Goal: Task Accomplishment & Management: Manage account settings

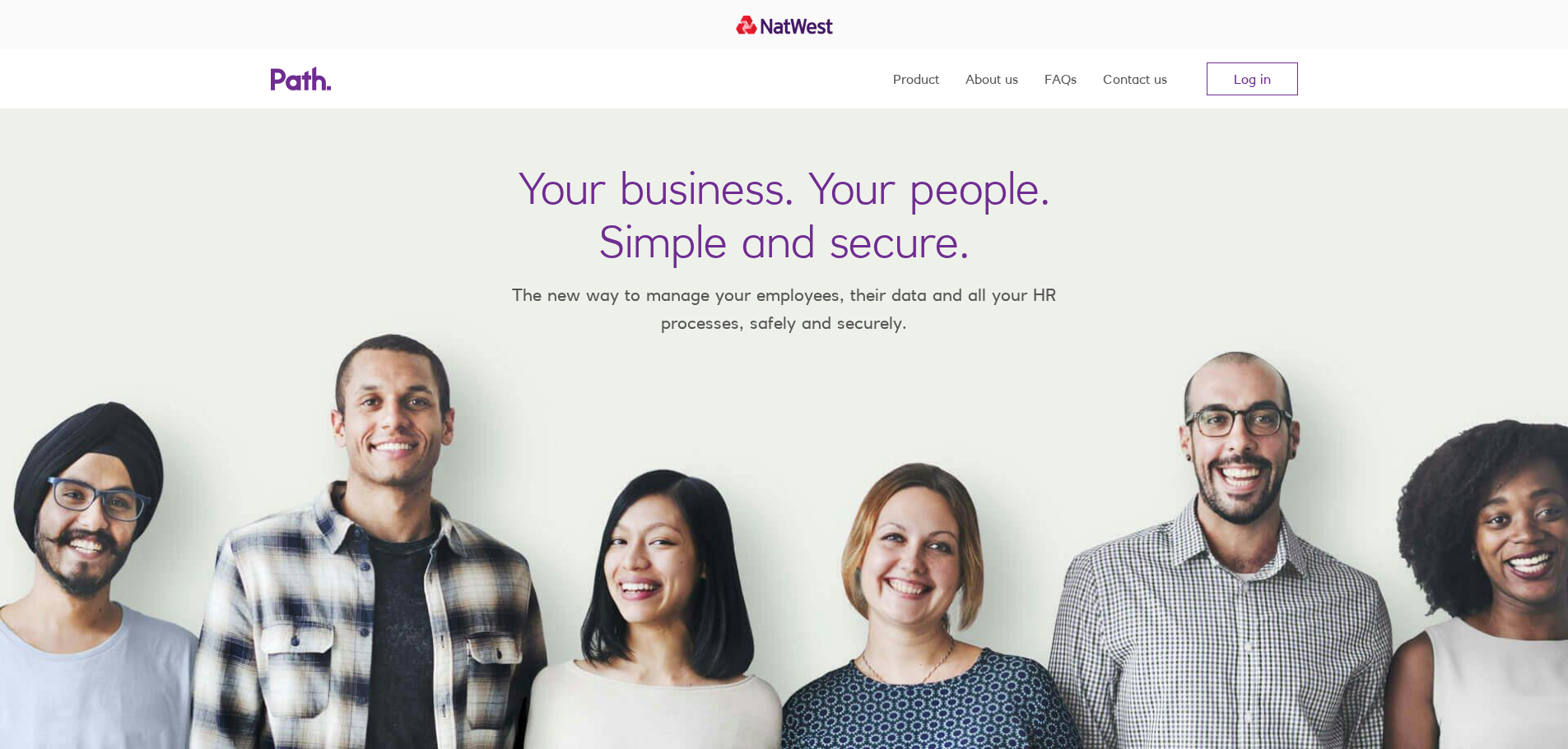
click at [1300, 75] on div "Product About us FAQs Contact us Log in" at bounding box center [784, 79] width 1054 height 59
click at [1253, 80] on link "Log in" at bounding box center [1252, 79] width 91 height 33
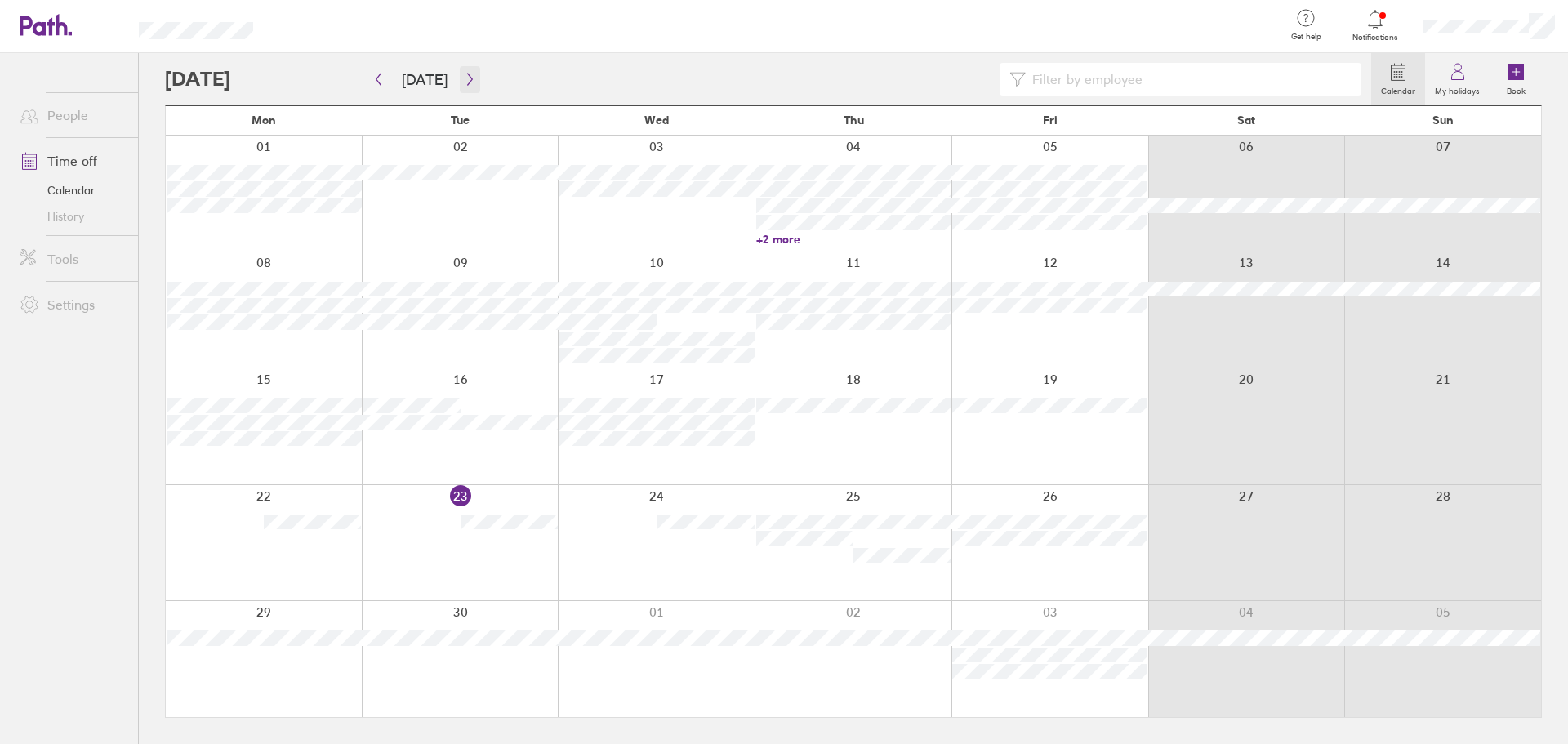
click at [464, 82] on icon "button" at bounding box center [470, 79] width 12 height 13
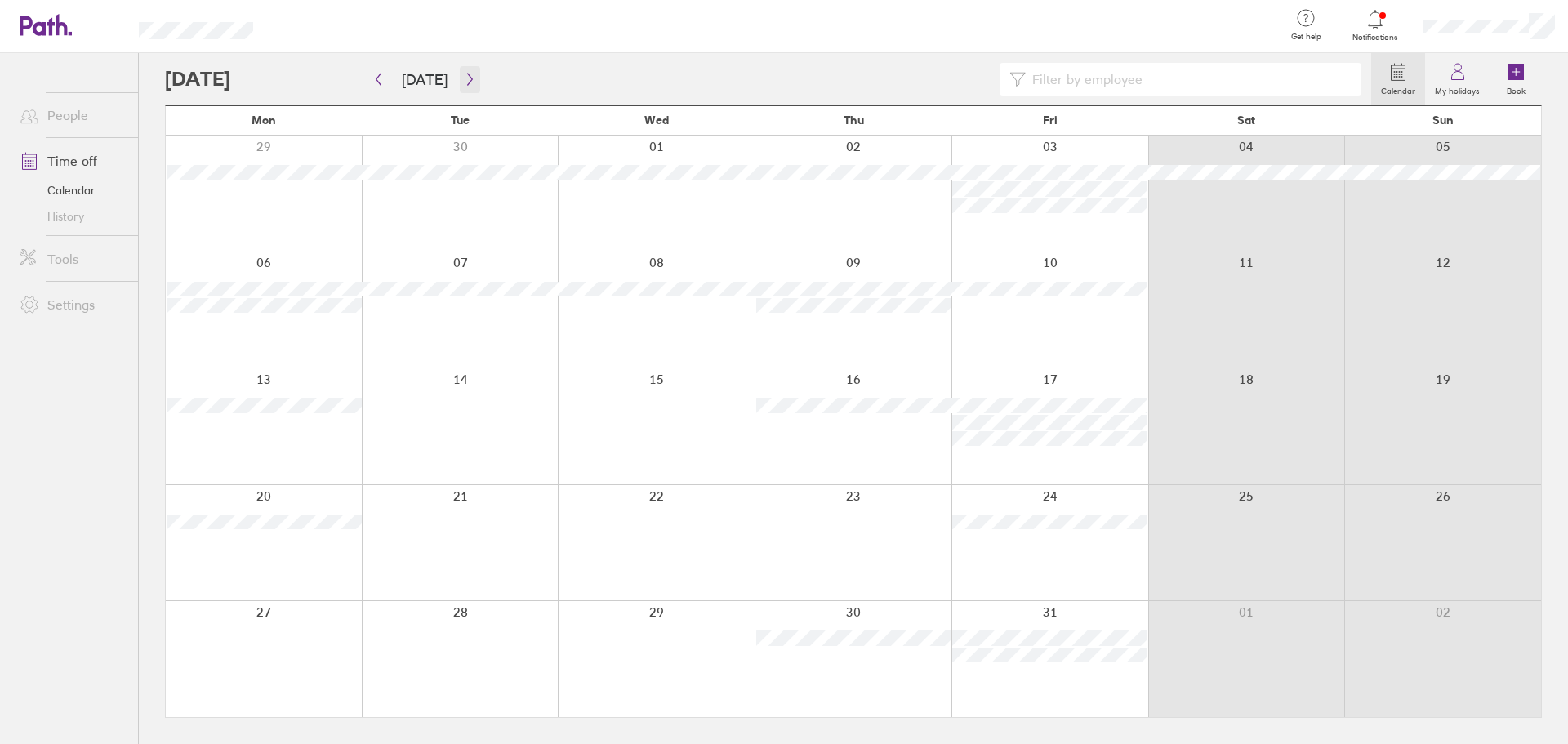
click at [468, 83] on icon "button" at bounding box center [470, 79] width 12 height 13
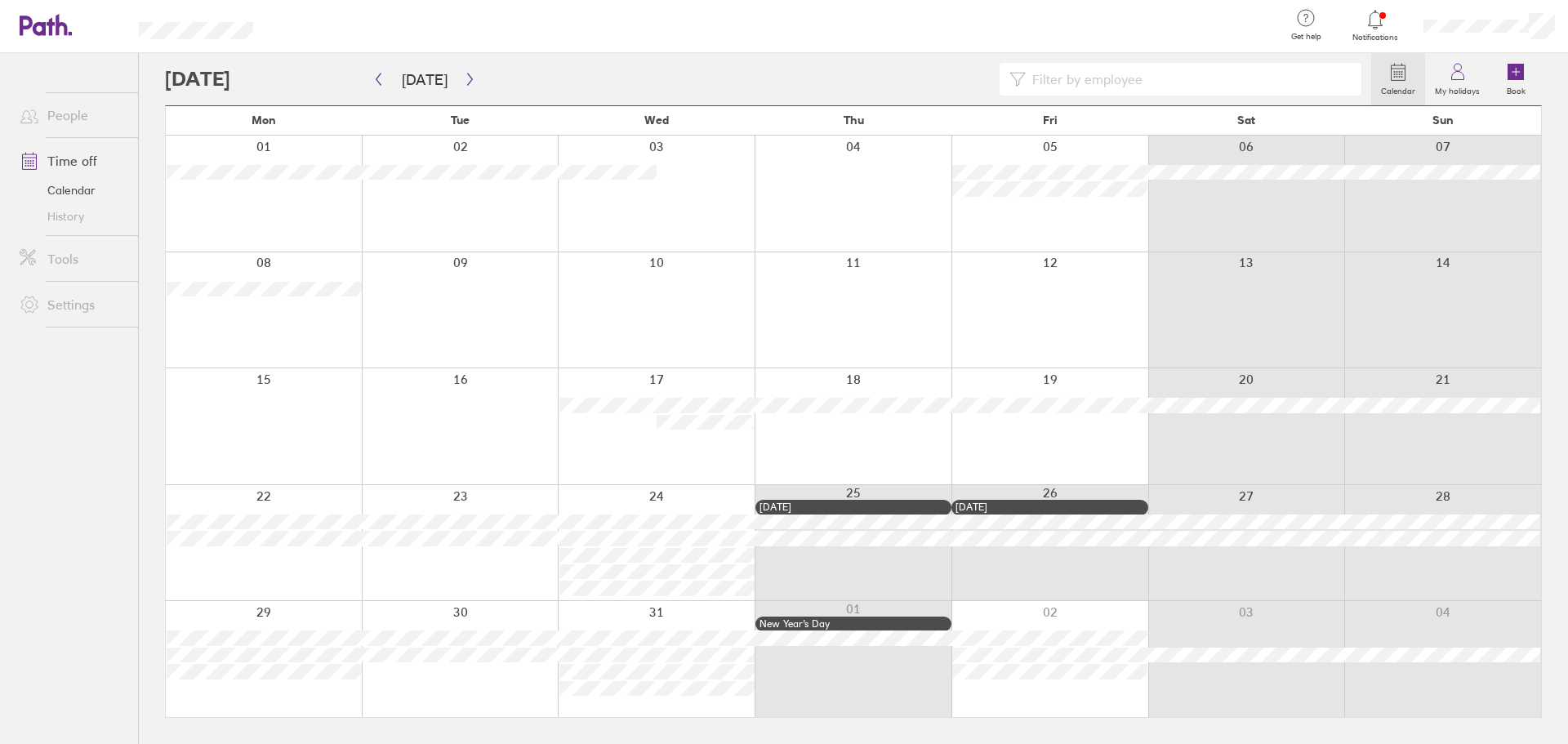
click at [287, 499] on div at bounding box center [263, 544] width 196 height 116
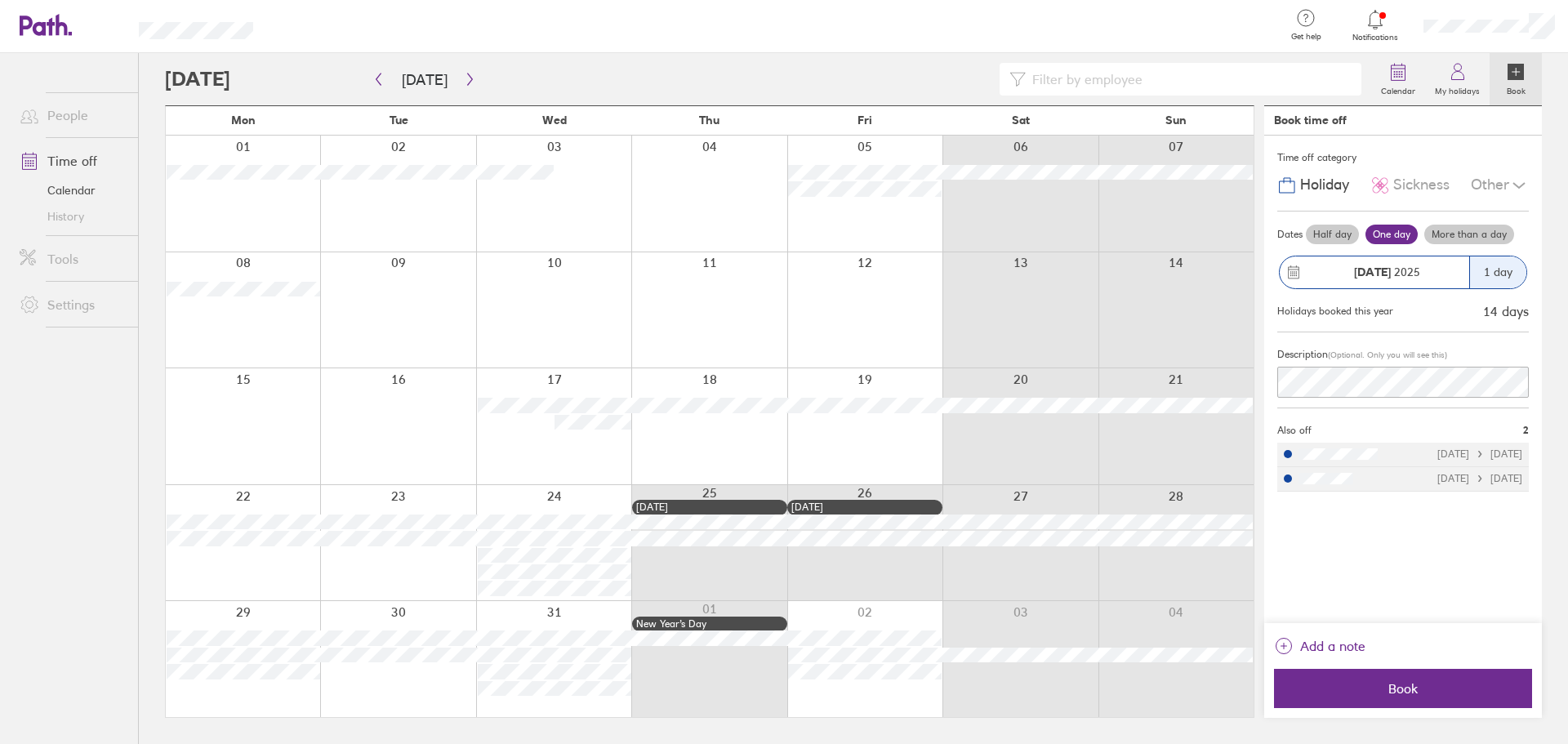
click at [1460, 240] on label "More than a day" at bounding box center [1469, 235] width 90 height 19
click at [0, 0] on input "More than a day" at bounding box center [0, 0] width 0 height 0
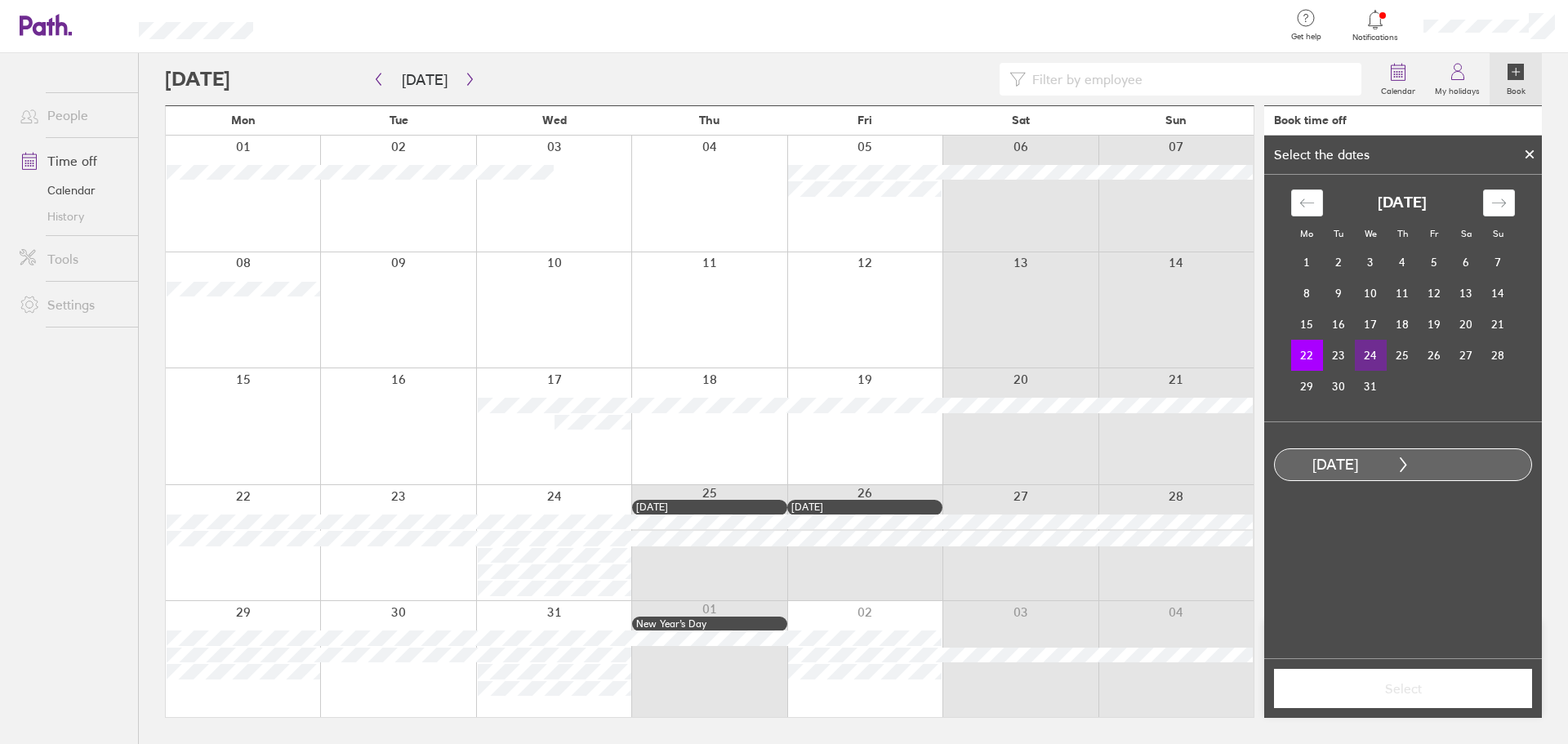
click at [1375, 360] on td "24" at bounding box center [1370, 355] width 32 height 31
click at [1413, 695] on span "Select" at bounding box center [1403, 689] width 235 height 15
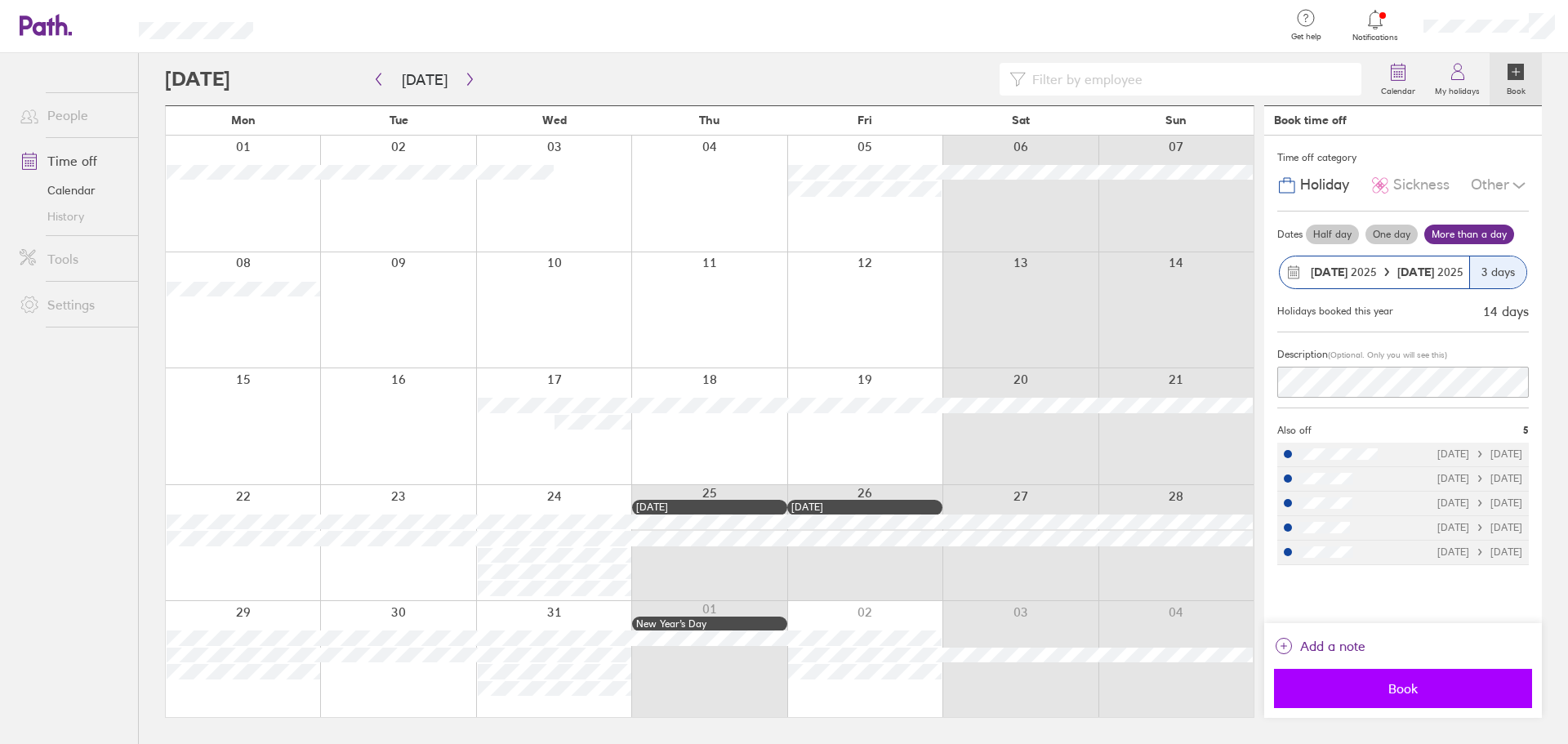
click at [1351, 694] on span "Book" at bounding box center [1403, 689] width 235 height 15
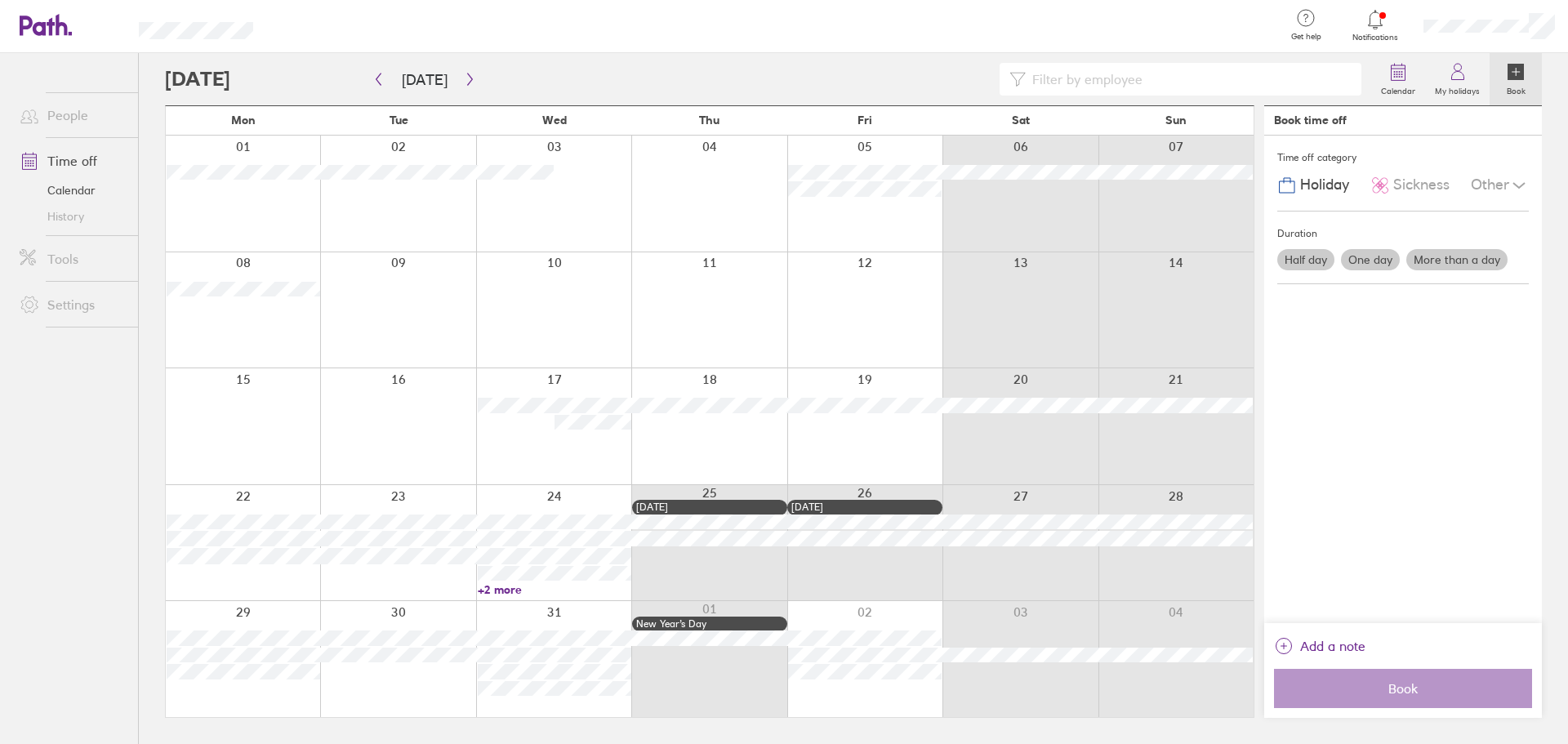
click at [1451, 264] on label "More than a day" at bounding box center [1457, 260] width 101 height 21
click at [0, 0] on input "More than a day" at bounding box center [0, 0] width 0 height 0
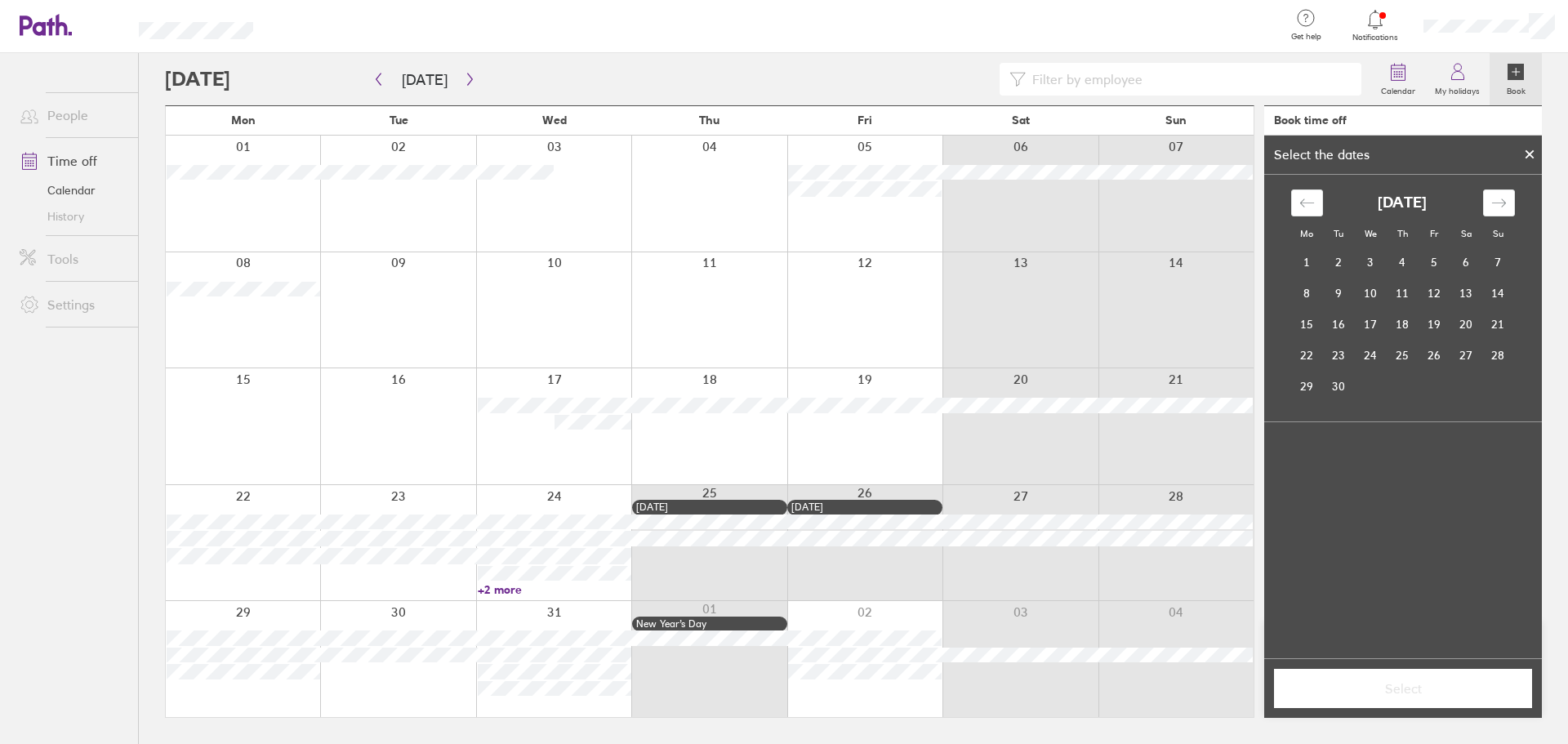
click at [263, 616] on div at bounding box center [243, 660] width 155 height 116
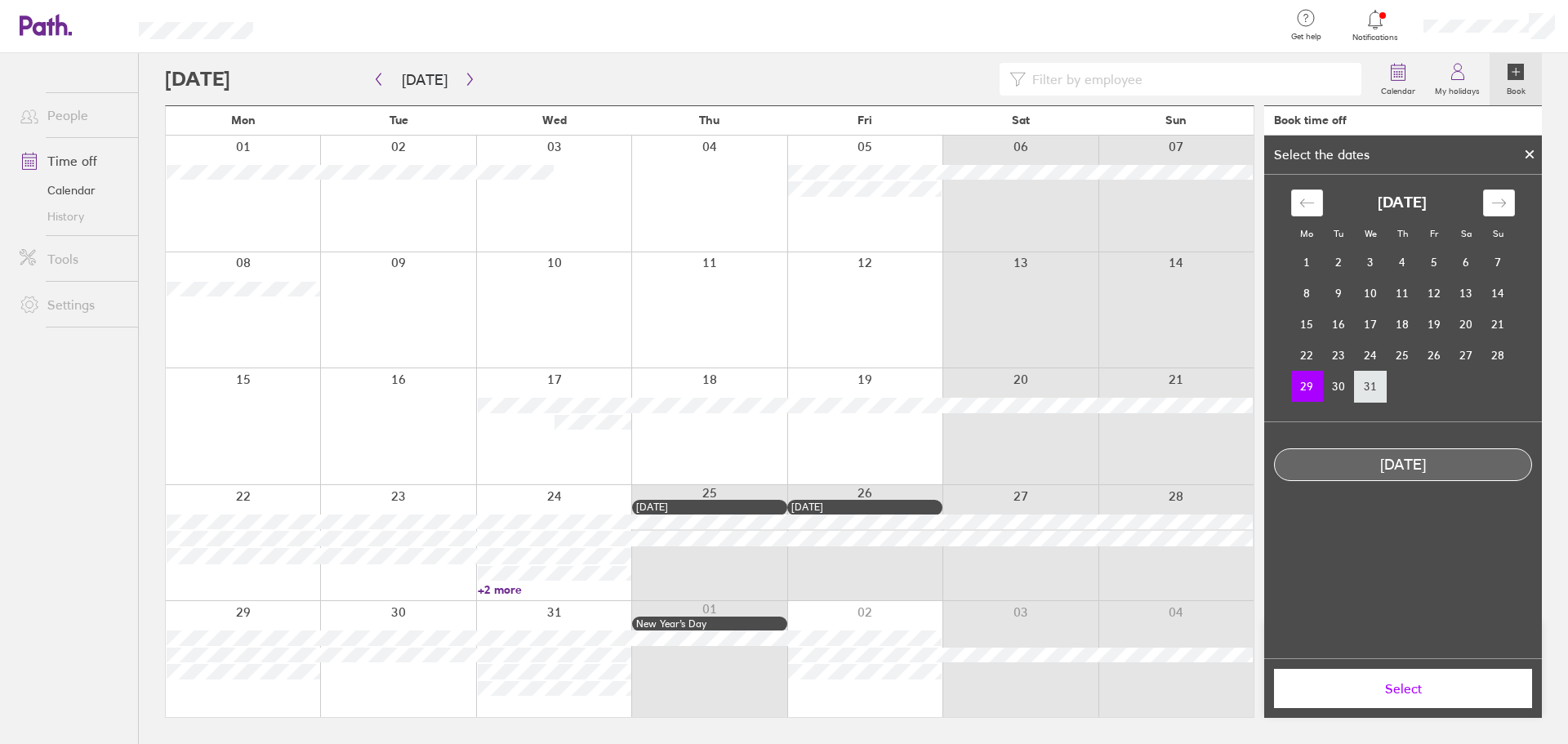
click at [1358, 386] on td "31" at bounding box center [1370, 386] width 32 height 31
click at [1307, 385] on td "29" at bounding box center [1307, 386] width 32 height 31
click at [1355, 387] on td "31" at bounding box center [1370, 386] width 32 height 31
click at [1311, 389] on td "29" at bounding box center [1307, 386] width 32 height 31
click at [1529, 148] on div at bounding box center [1529, 155] width 25 height 28
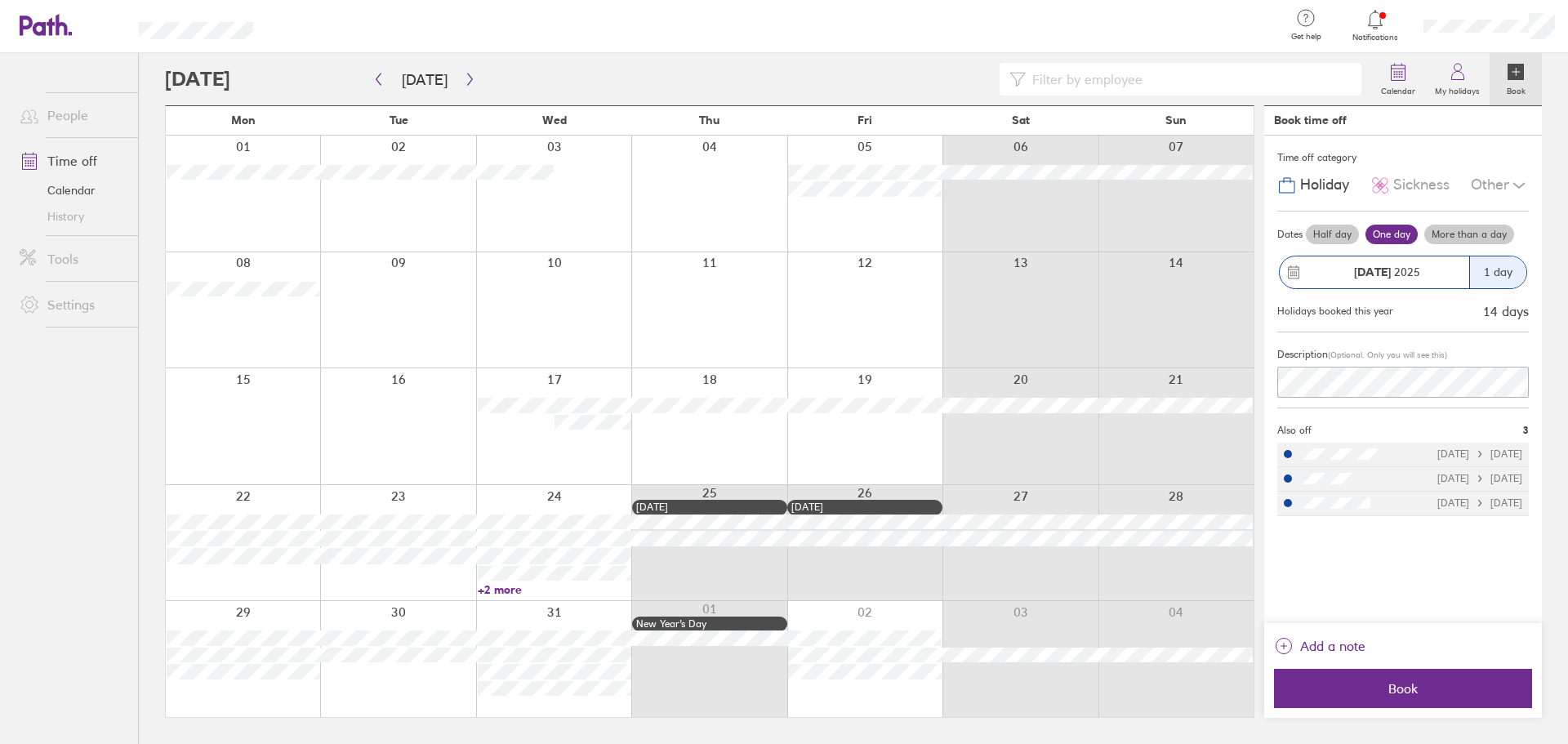
click at [1459, 230] on label "More than a day" at bounding box center [1469, 235] width 90 height 19
click at [0, 0] on input "More than a day" at bounding box center [0, 0] width 0 height 0
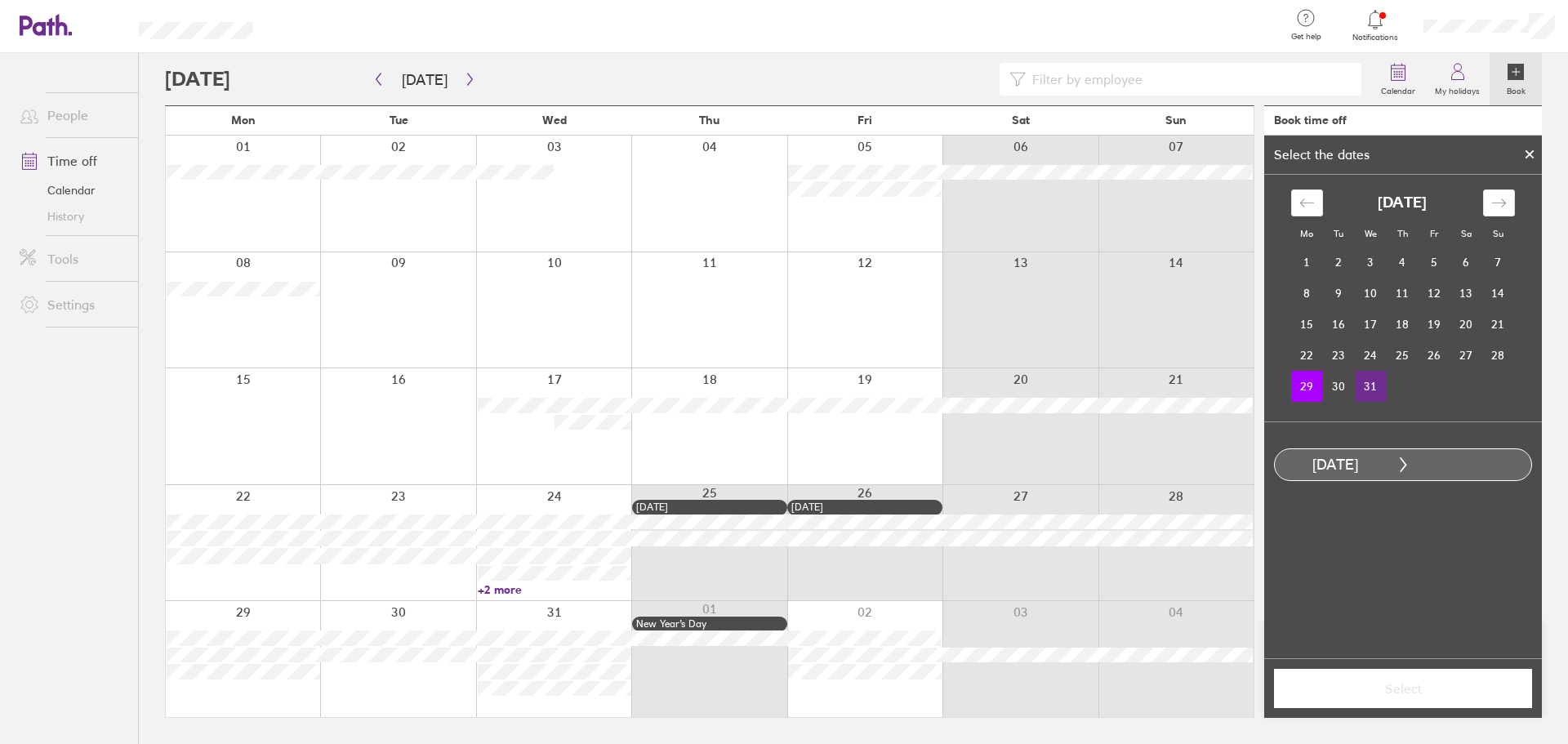
click at [1366, 389] on td "31" at bounding box center [1370, 386] width 32 height 31
click at [1421, 696] on span "Select" at bounding box center [1403, 689] width 235 height 15
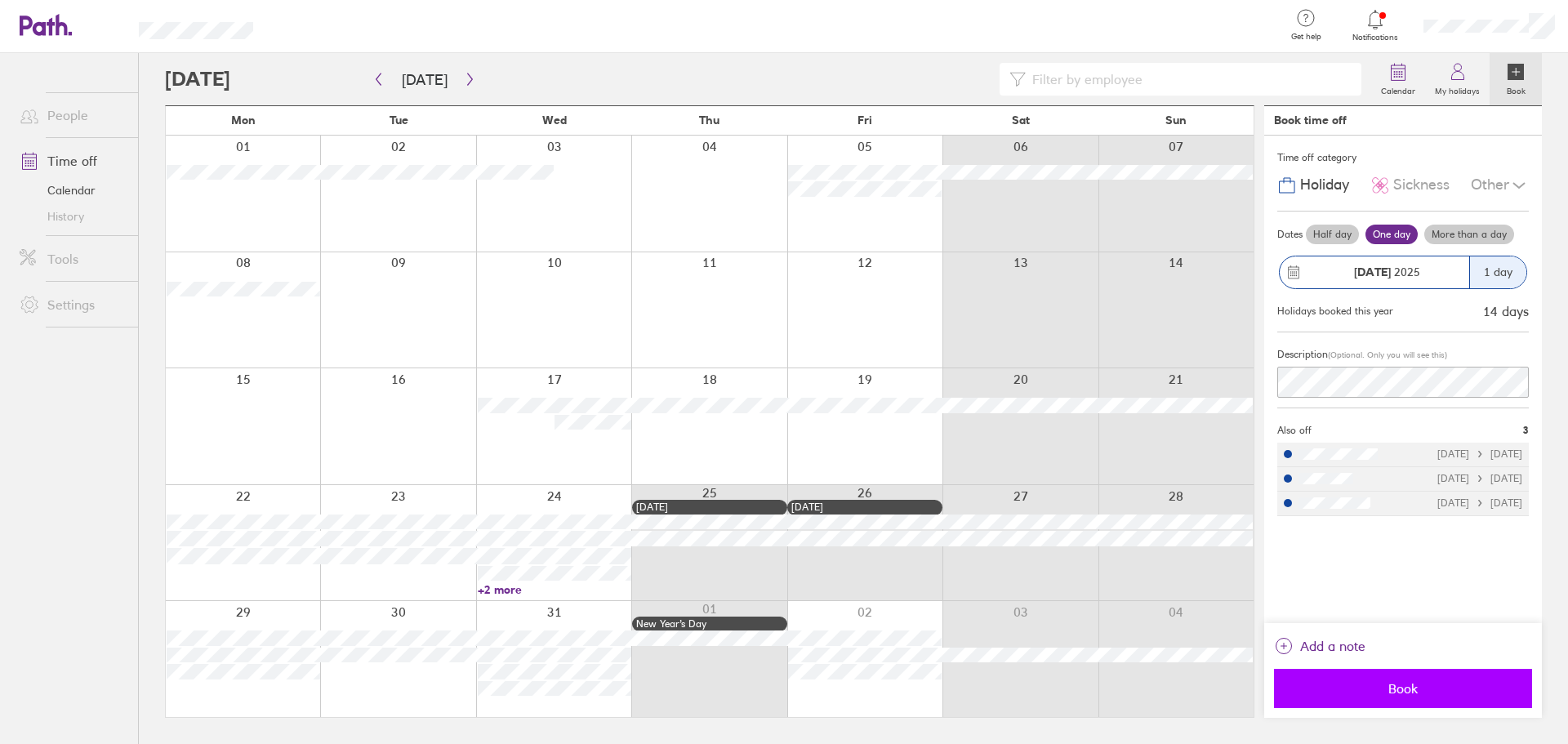
click at [1329, 678] on button "Book" at bounding box center [1403, 689] width 258 height 40
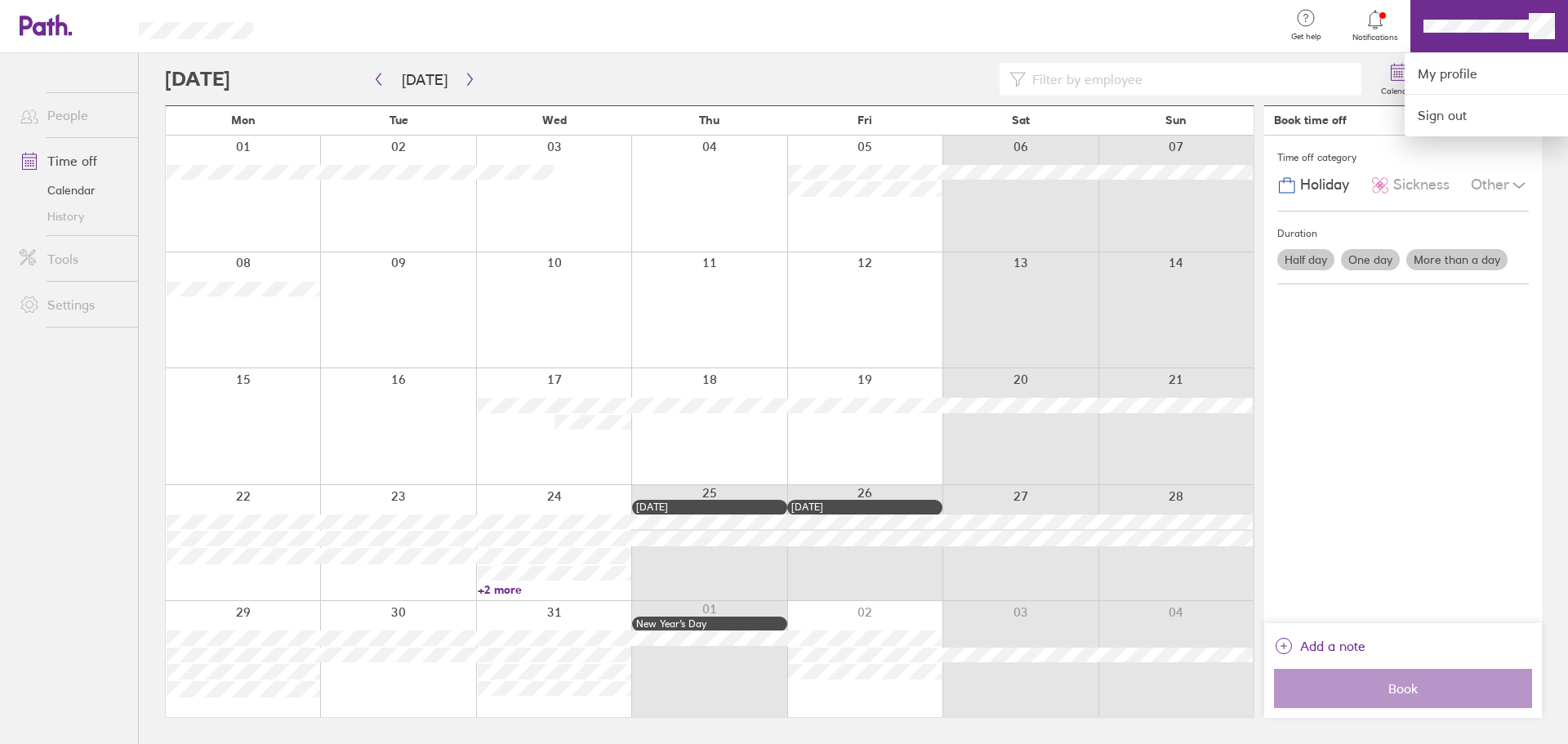
click at [871, 625] on div at bounding box center [784, 372] width 1568 height 744
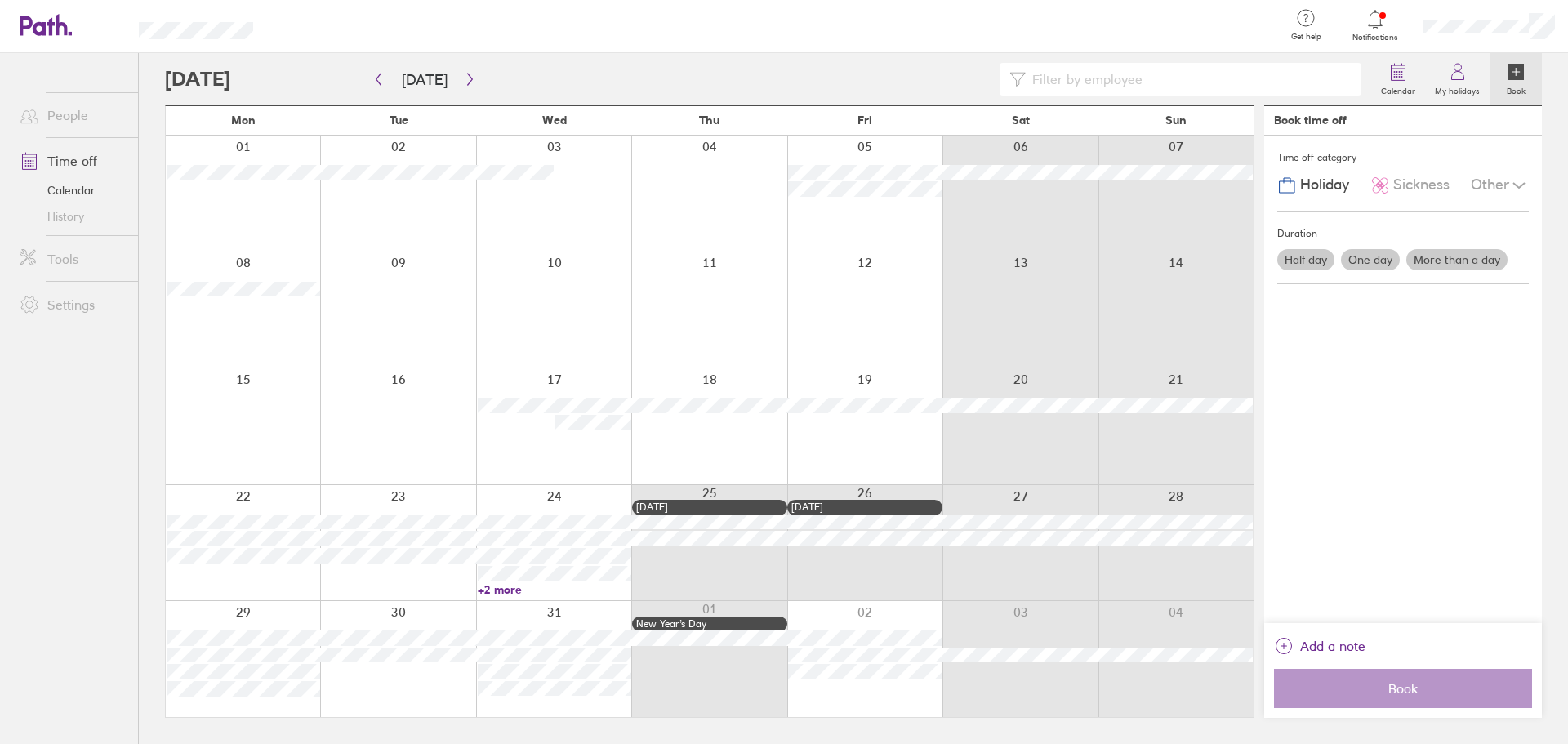
click at [860, 617] on div at bounding box center [865, 660] width 155 height 116
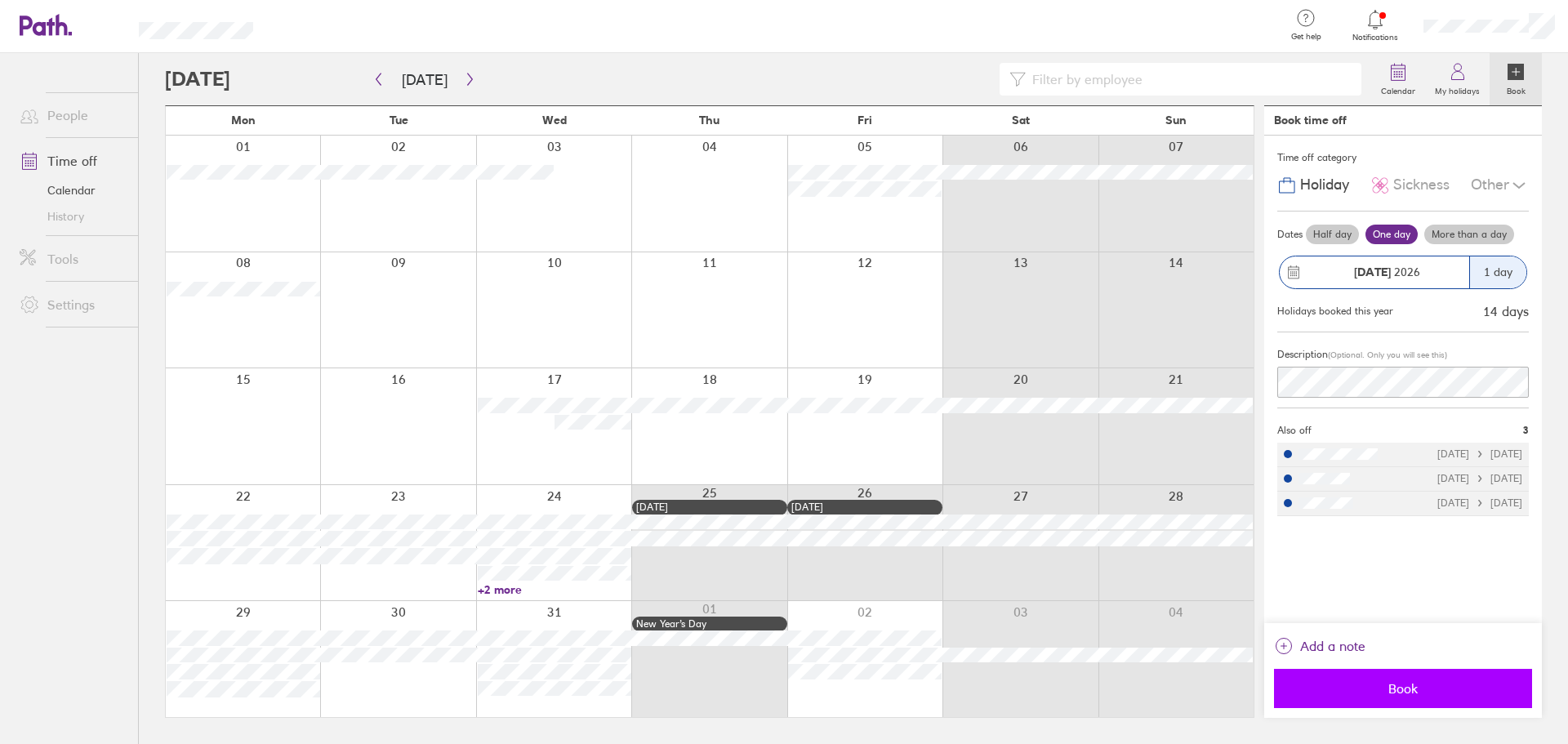
click at [1387, 695] on span "Book" at bounding box center [1403, 689] width 235 height 15
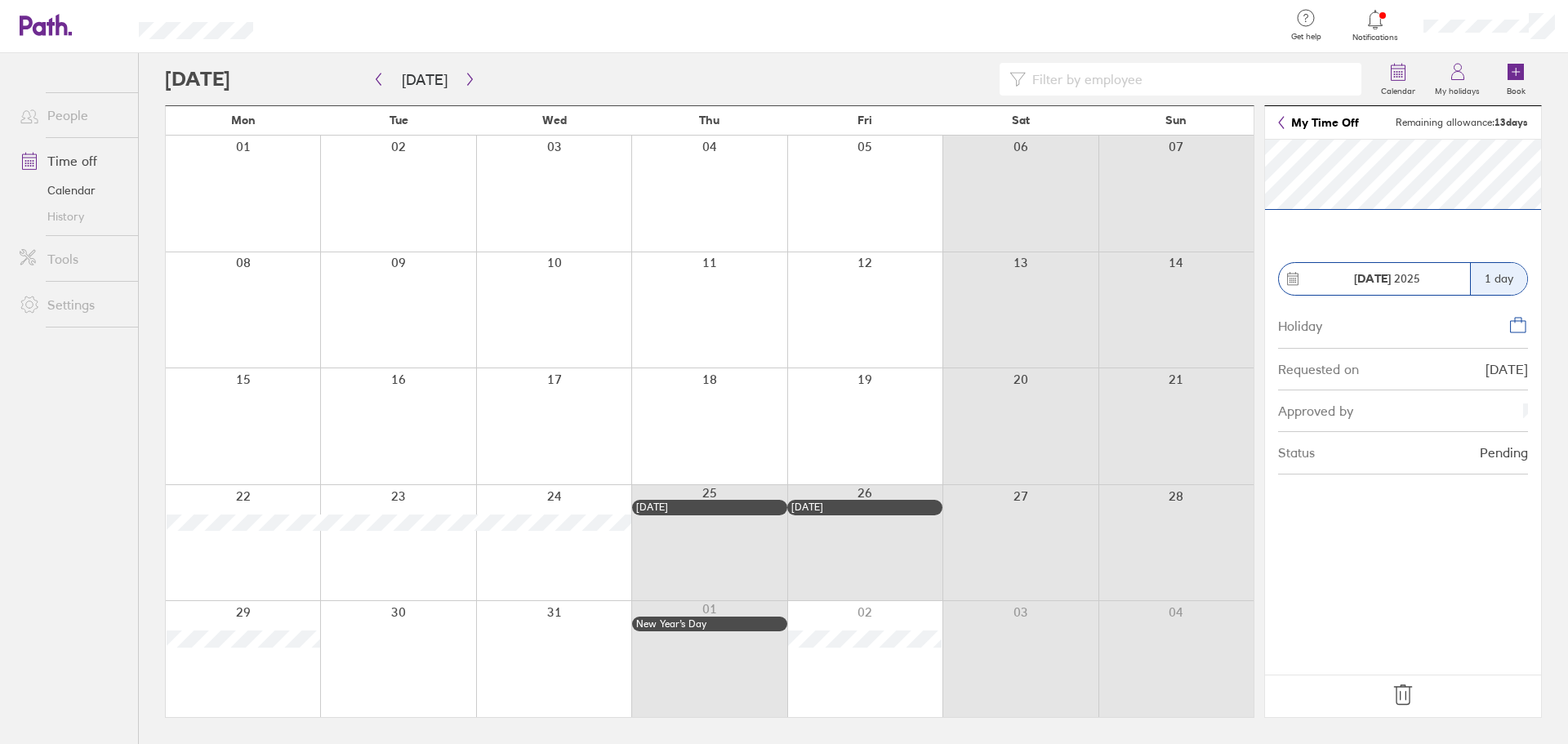
click at [280, 658] on div at bounding box center [243, 660] width 155 height 116
click at [1514, 270] on div "1 day" at bounding box center [1498, 279] width 57 height 32
click at [1496, 282] on div "1 day" at bounding box center [1498, 279] width 57 height 32
click at [1277, 123] on header "My Time Off Remaining allowance: 13 days" at bounding box center [1403, 123] width 276 height 33
click at [1280, 123] on icon at bounding box center [1281, 122] width 6 height 13
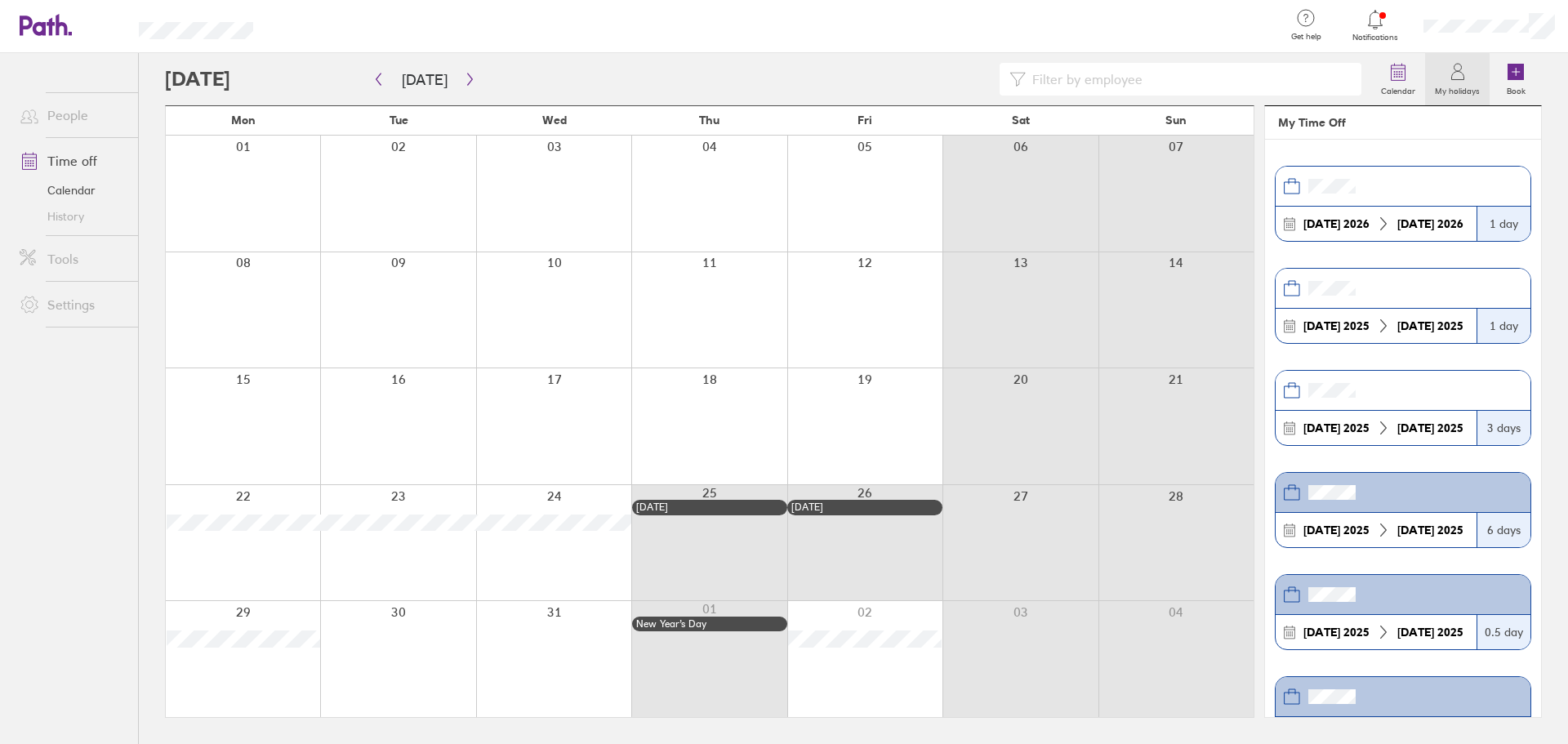
click at [1451, 76] on icon at bounding box center [1457, 72] width 19 height 19
click at [1527, 84] on label "Book" at bounding box center [1516, 89] width 39 height 15
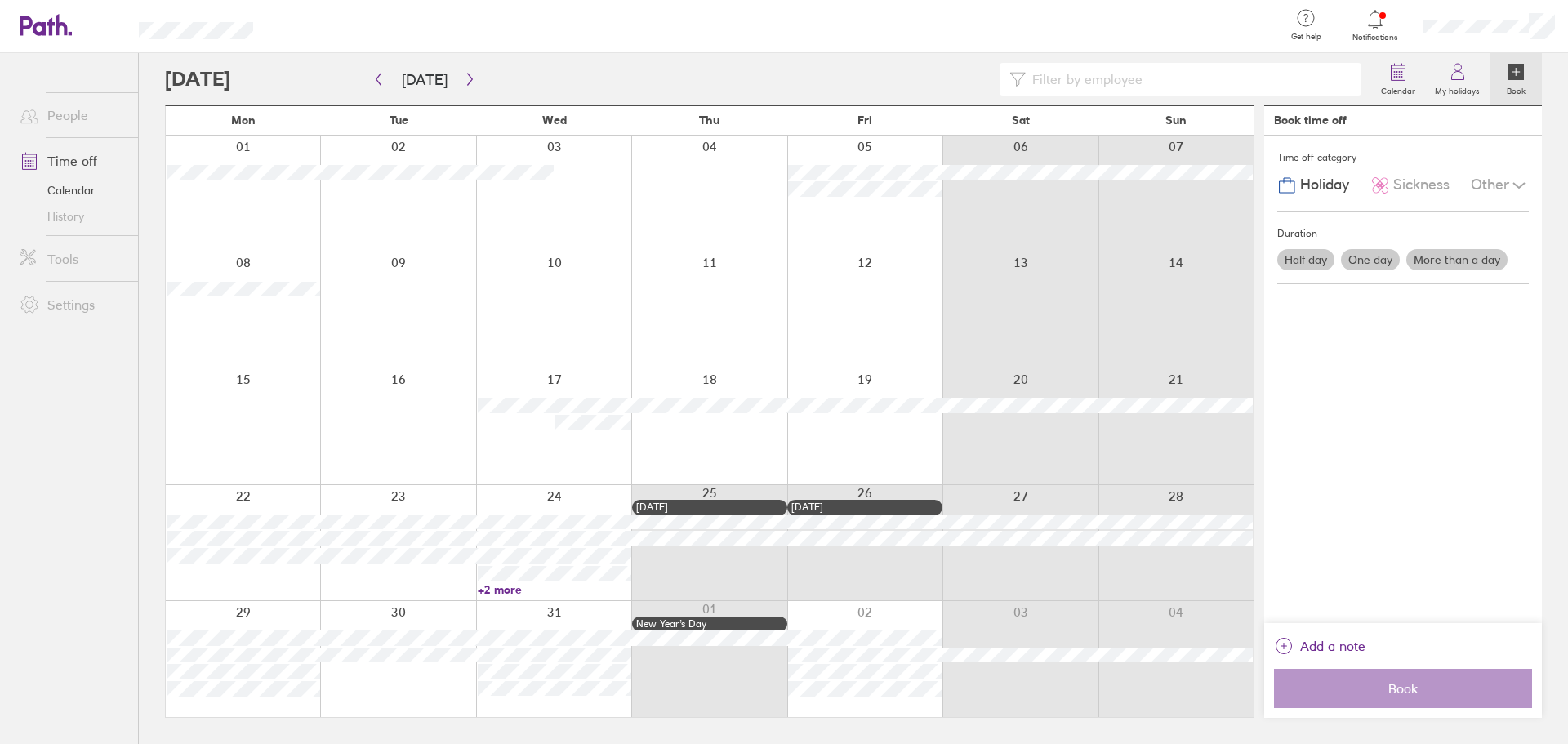
click at [403, 614] on div at bounding box center [398, 660] width 155 height 116
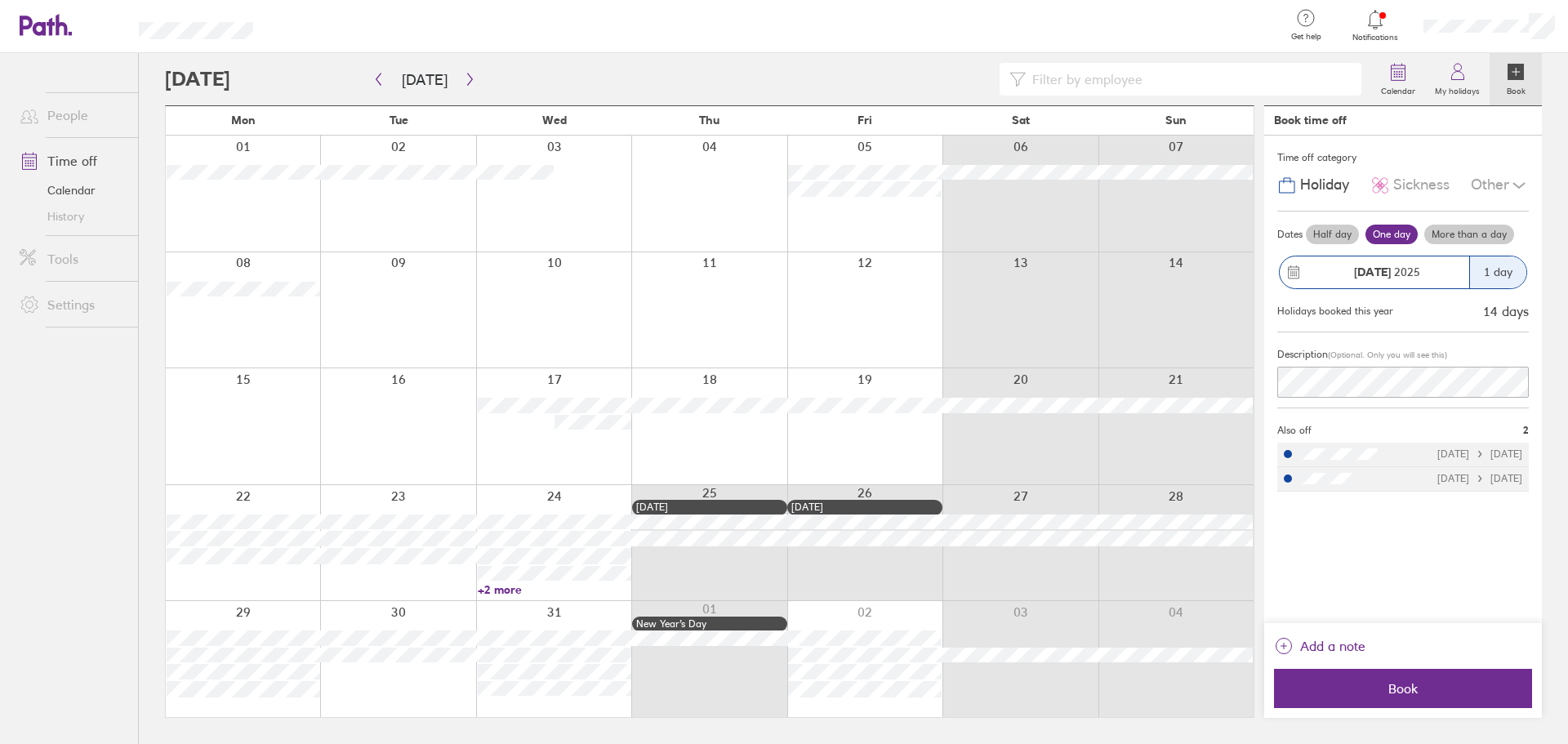
click at [1493, 222] on div "Half day One day More than a day" at bounding box center [1416, 235] width 227 height 26
click at [1490, 234] on label "More than a day" at bounding box center [1469, 235] width 90 height 19
click at [0, 0] on input "More than a day" at bounding box center [0, 0] width 0 height 0
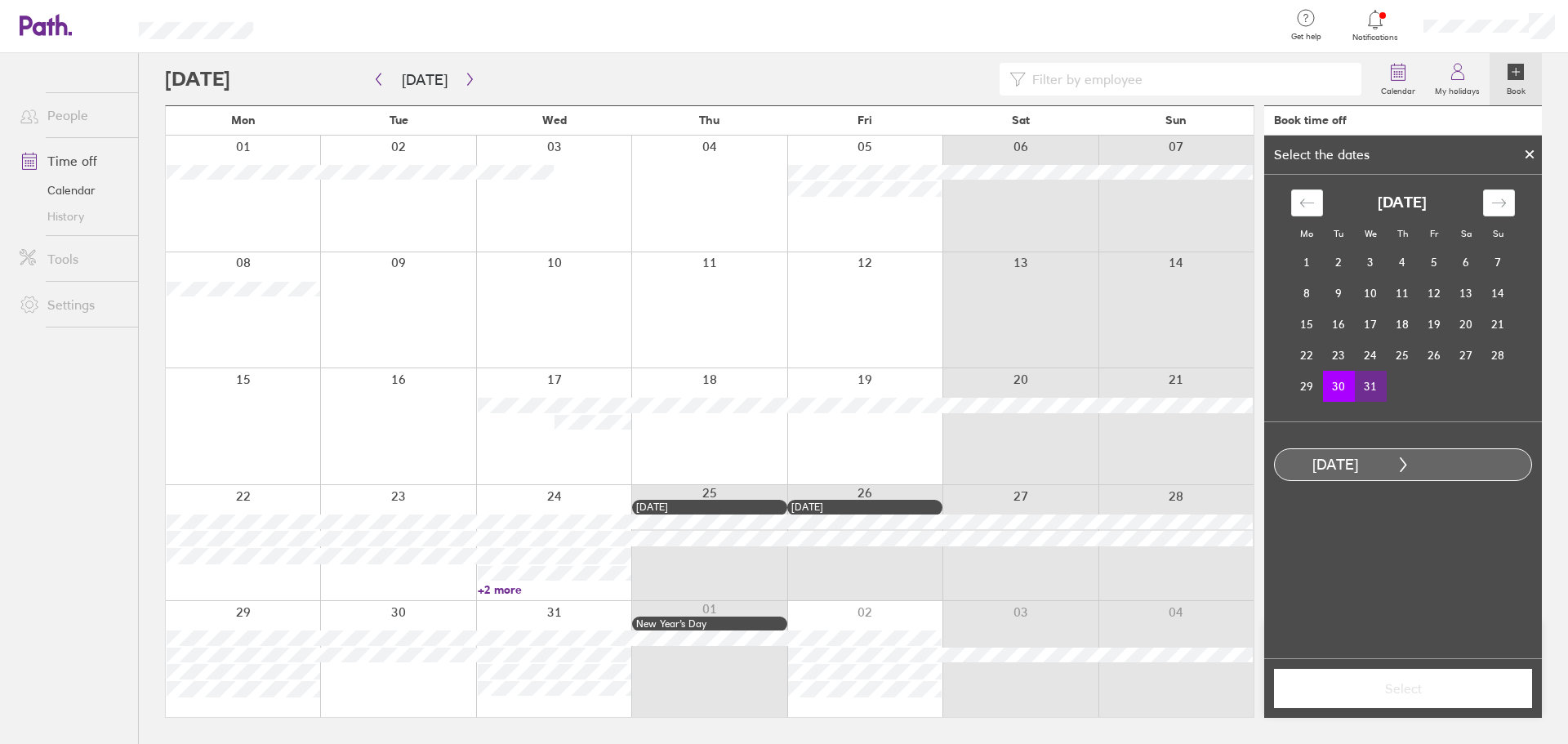
click at [1357, 386] on td "31" at bounding box center [1370, 386] width 32 height 31
click at [1376, 687] on span "Select" at bounding box center [1403, 689] width 235 height 15
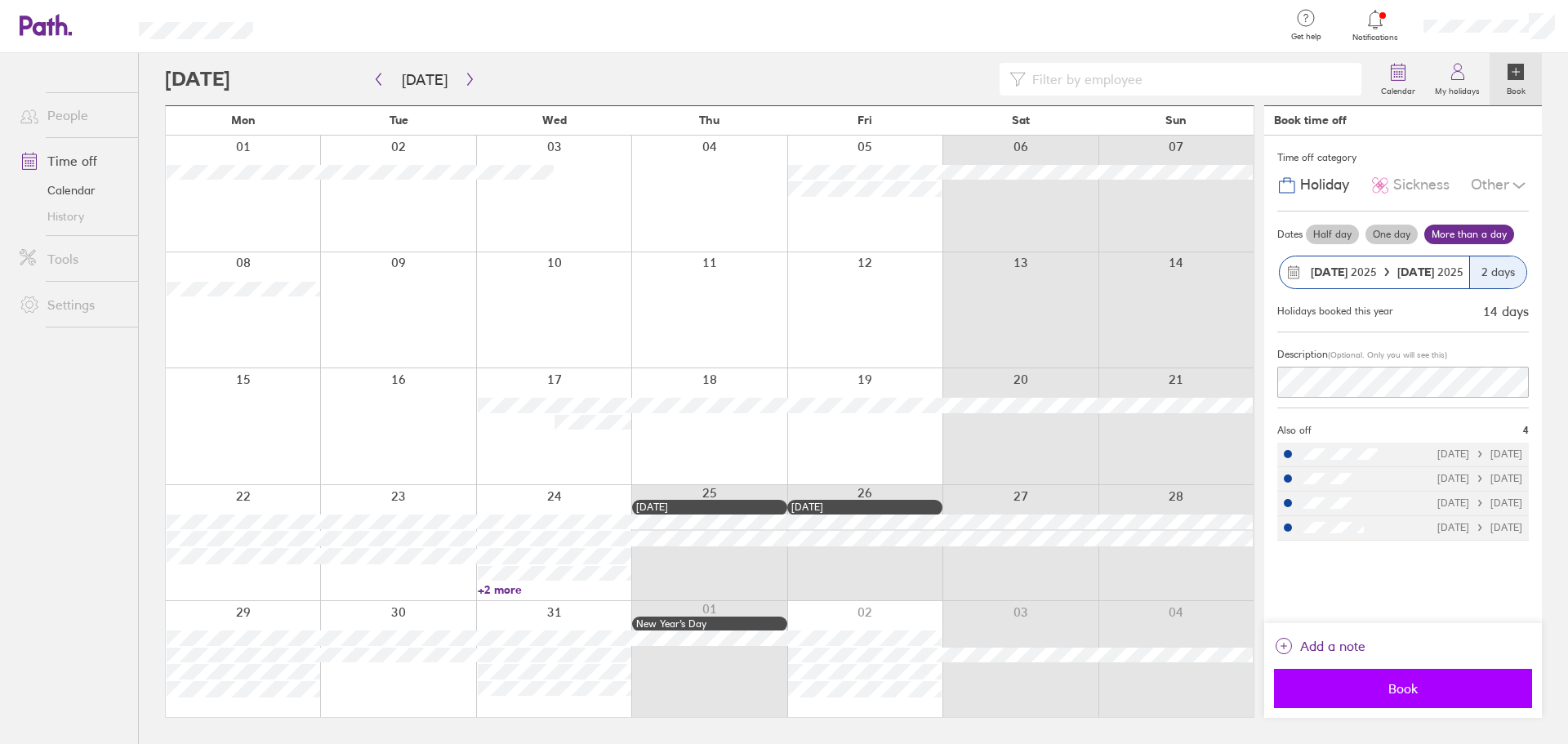
click at [1330, 701] on button "Book" at bounding box center [1403, 689] width 258 height 40
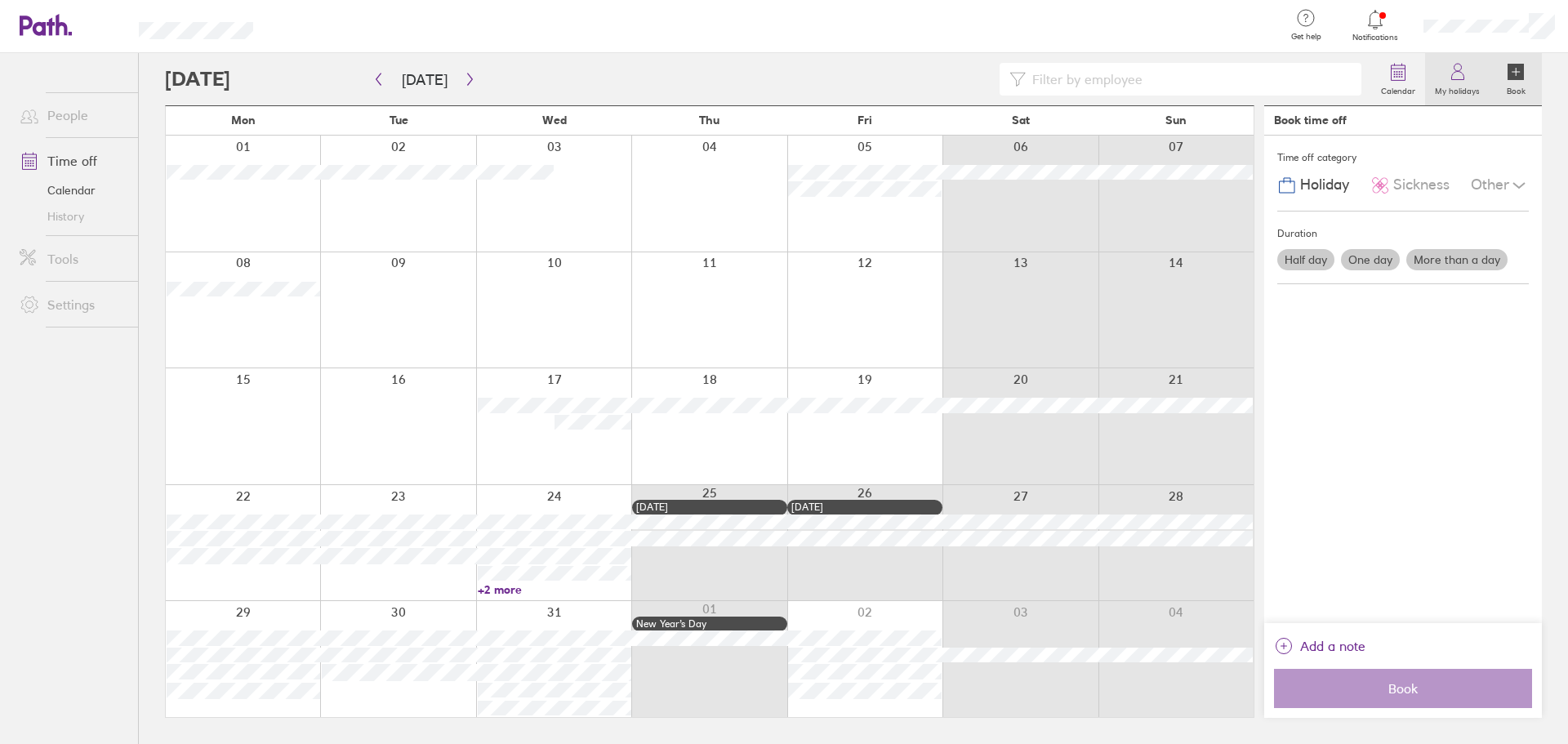
click at [1465, 75] on icon at bounding box center [1457, 72] width 19 height 19
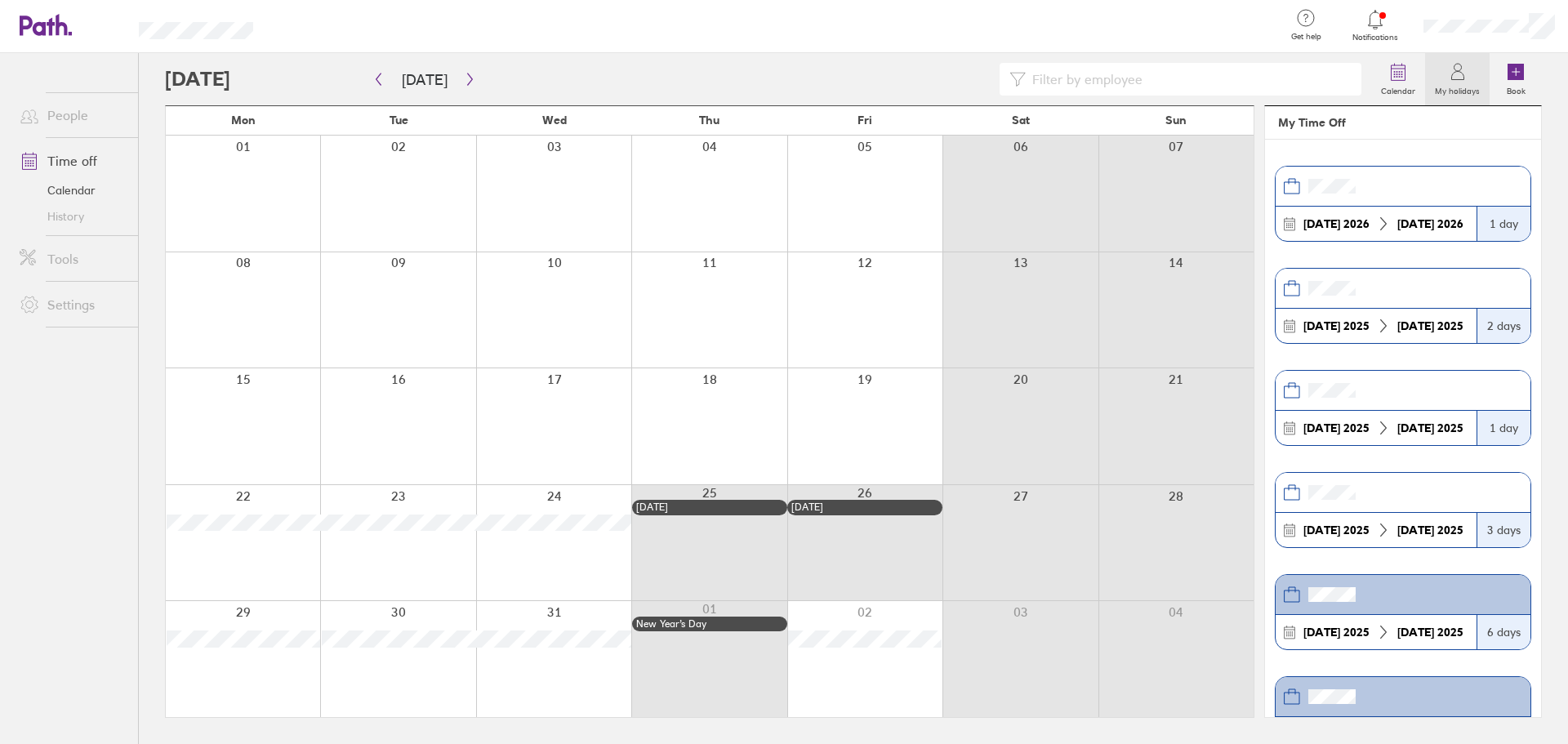
click at [1459, 76] on icon at bounding box center [1457, 72] width 19 height 19
